Goal: Contribute content

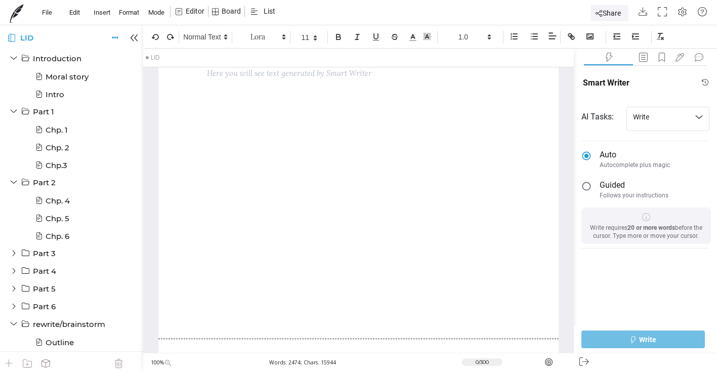
scroll to position [17, 0]
click at [16, 14] on icon at bounding box center [16, 13] width 23 height 23
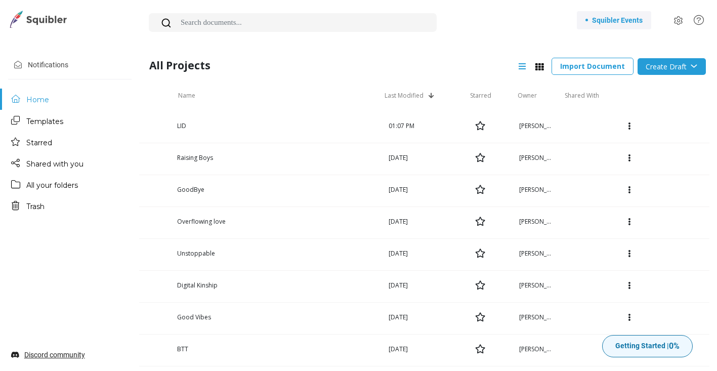
click at [56, 22] on img at bounding box center [38, 19] width 61 height 17
